Goal: Navigation & Orientation: Find specific page/section

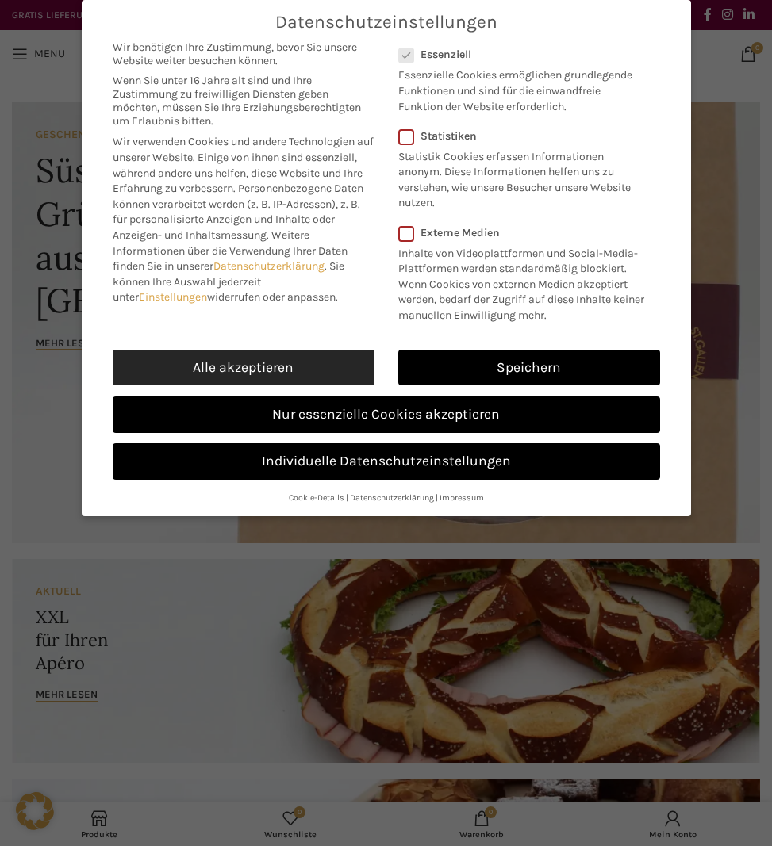
click at [286, 355] on link "Alle akzeptieren" at bounding box center [244, 368] width 262 height 36
checkbox input "true"
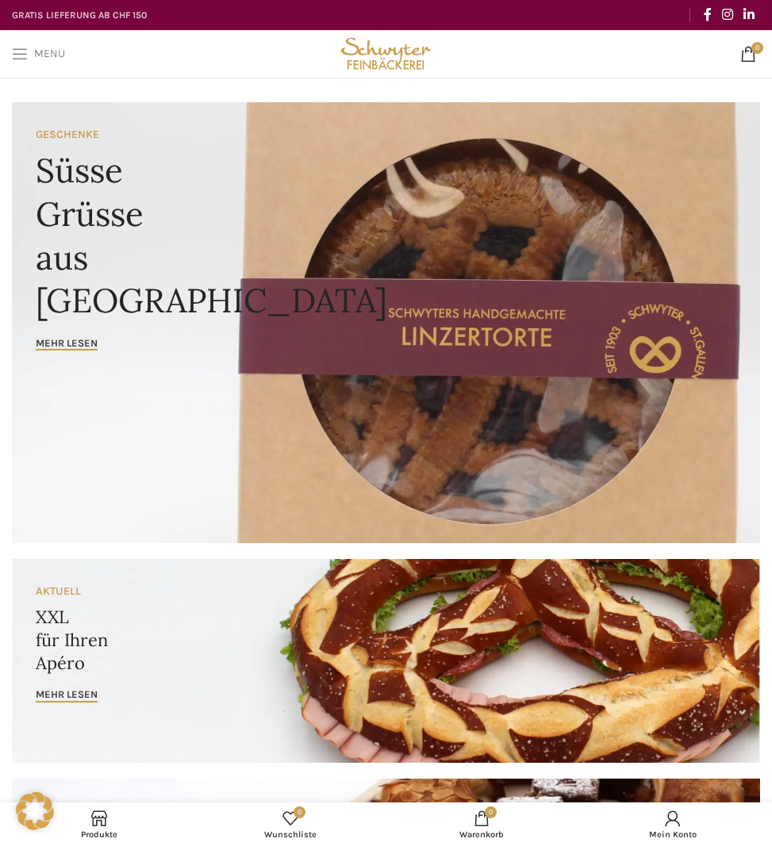
click at [25, 46] on span "Open mobile menu" at bounding box center [20, 54] width 16 height 16
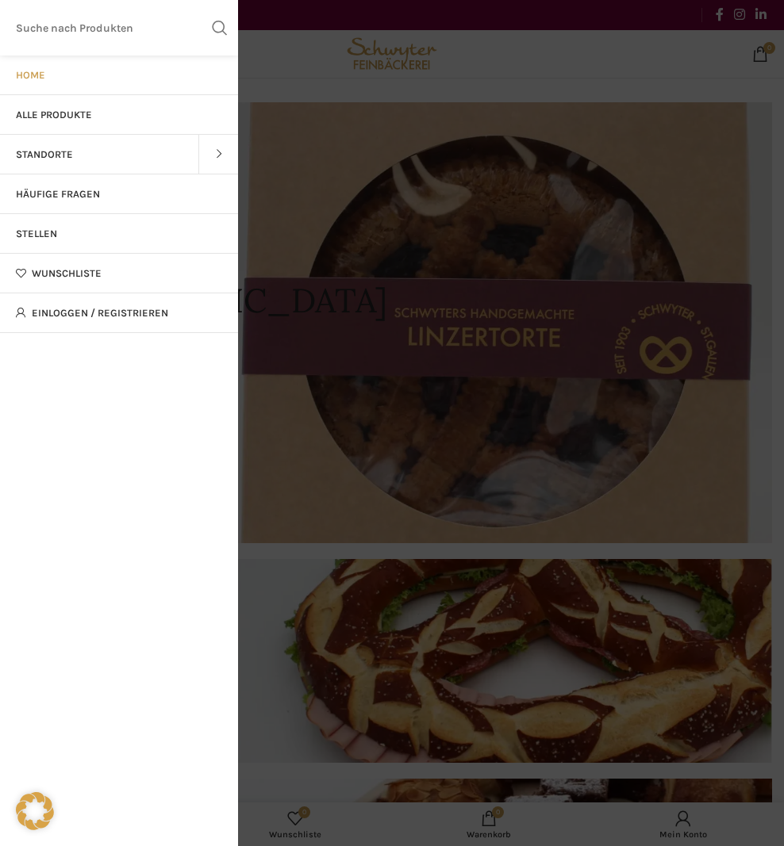
click at [101, 150] on link "Standorte" at bounding box center [99, 155] width 198 height 40
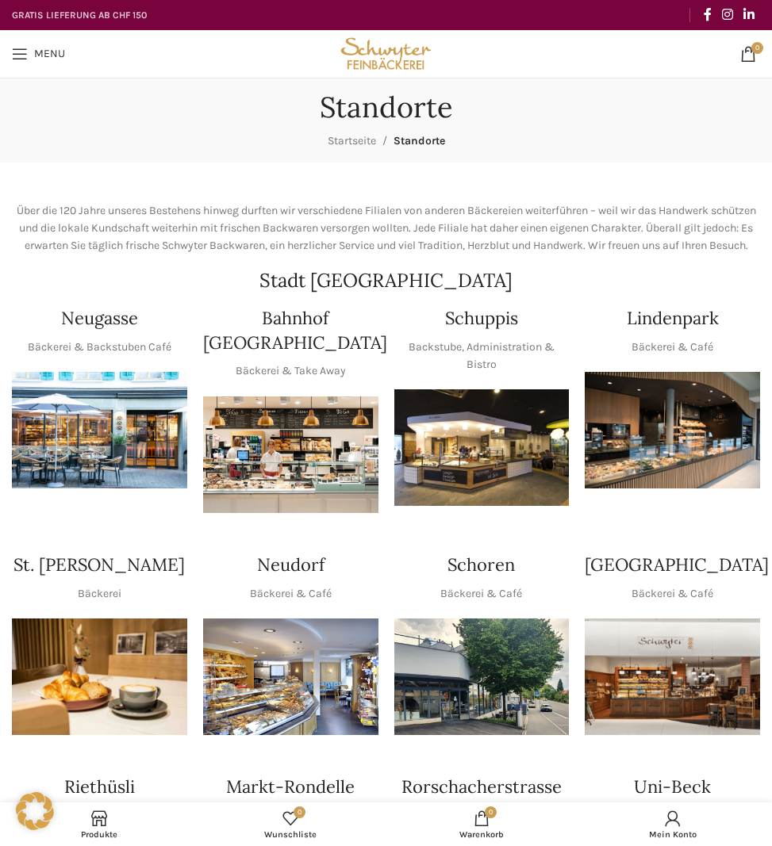
click at [282, 339] on h4 "Bahnhof [GEOGRAPHIC_DATA]" at bounding box center [295, 330] width 184 height 49
click at [286, 332] on h4 "Bahnhof [GEOGRAPHIC_DATA]" at bounding box center [295, 330] width 184 height 49
click at [282, 332] on h4 "Bahnhof [GEOGRAPHIC_DATA]" at bounding box center [295, 330] width 184 height 49
click at [303, 442] on img "1 / 1" at bounding box center [290, 455] width 175 height 117
